Goal: Information Seeking & Learning: Learn about a topic

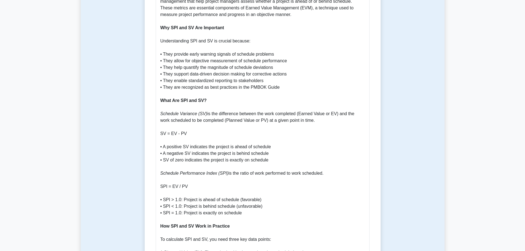
scroll to position [303, 0]
drag, startPoint x: 164, startPoint y: 140, endPoint x: 246, endPoint y: 141, distance: 82.1
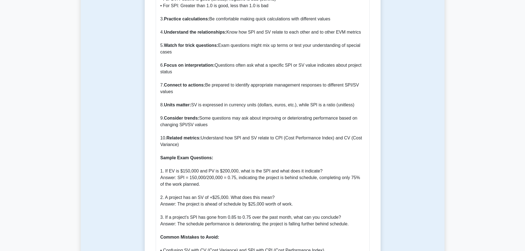
scroll to position [744, 0]
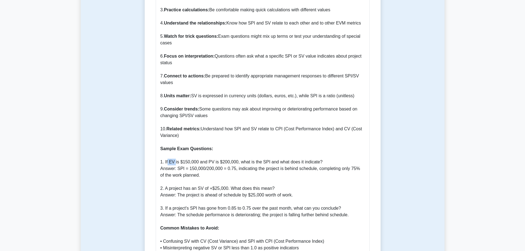
drag, startPoint x: 168, startPoint y: 155, endPoint x: 175, endPoint y: 155, distance: 6.9
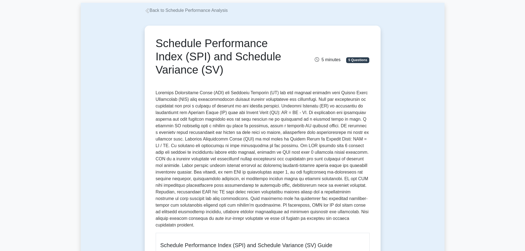
scroll to position [0, 0]
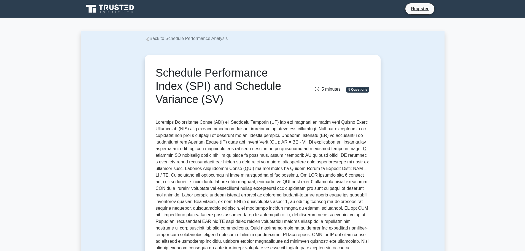
click at [156, 39] on link "Back to Schedule Performance Analysis" at bounding box center [186, 38] width 83 height 5
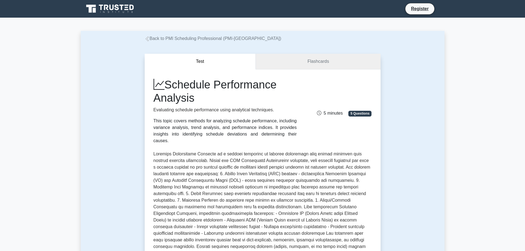
click at [331, 61] on link "Flashcards" at bounding box center [318, 62] width 125 height 16
